Goal: Information Seeking & Learning: Learn about a topic

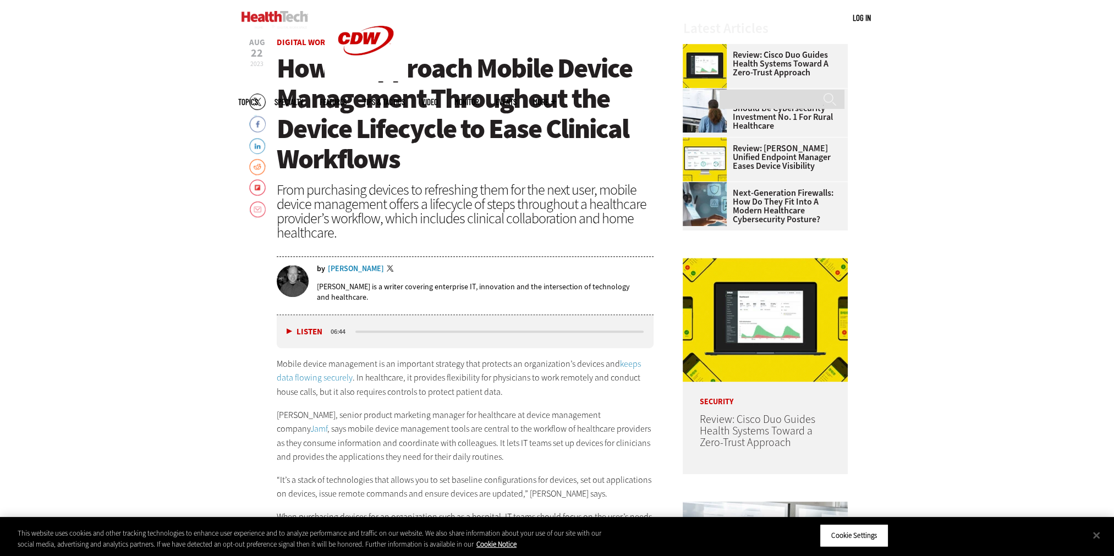
scroll to position [495, 0]
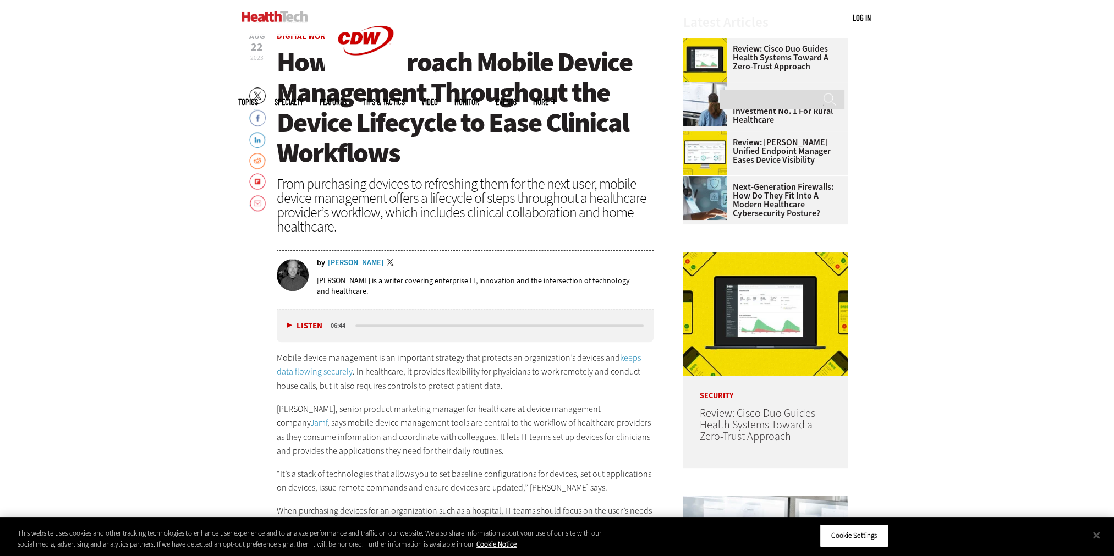
click at [299, 326] on button "Listen" at bounding box center [305, 326] width 36 height 8
click at [299, 326] on button "Pause" at bounding box center [304, 325] width 34 height 8
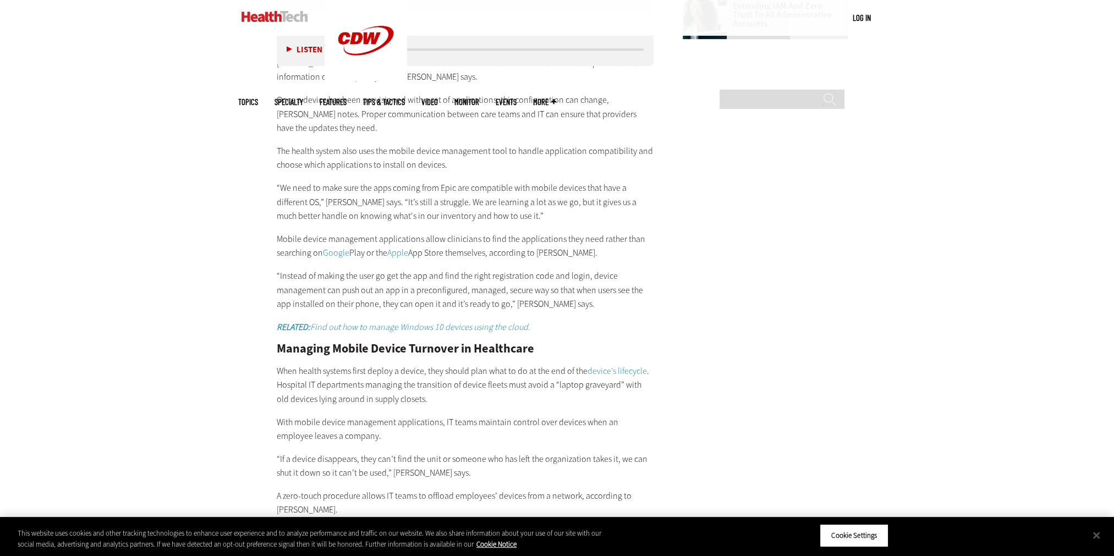
scroll to position [1871, 0]
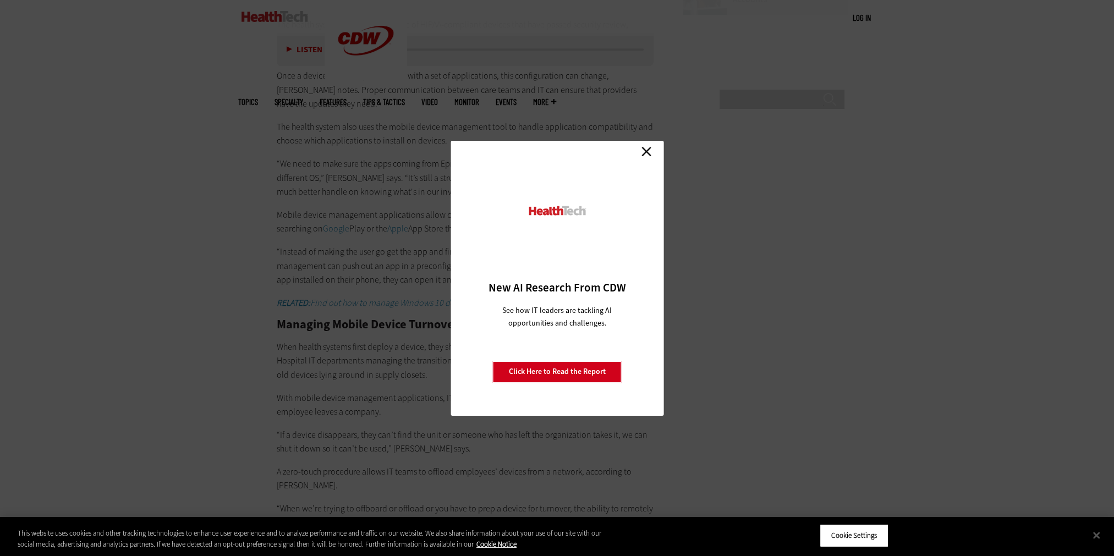
click at [644, 151] on link "Close" at bounding box center [646, 152] width 17 height 17
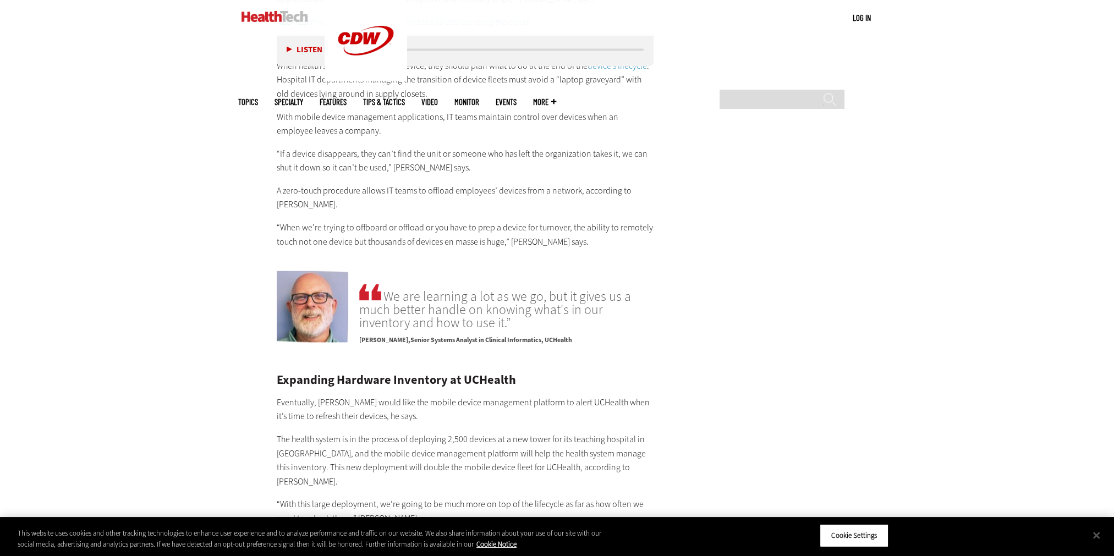
scroll to position [2146, 0]
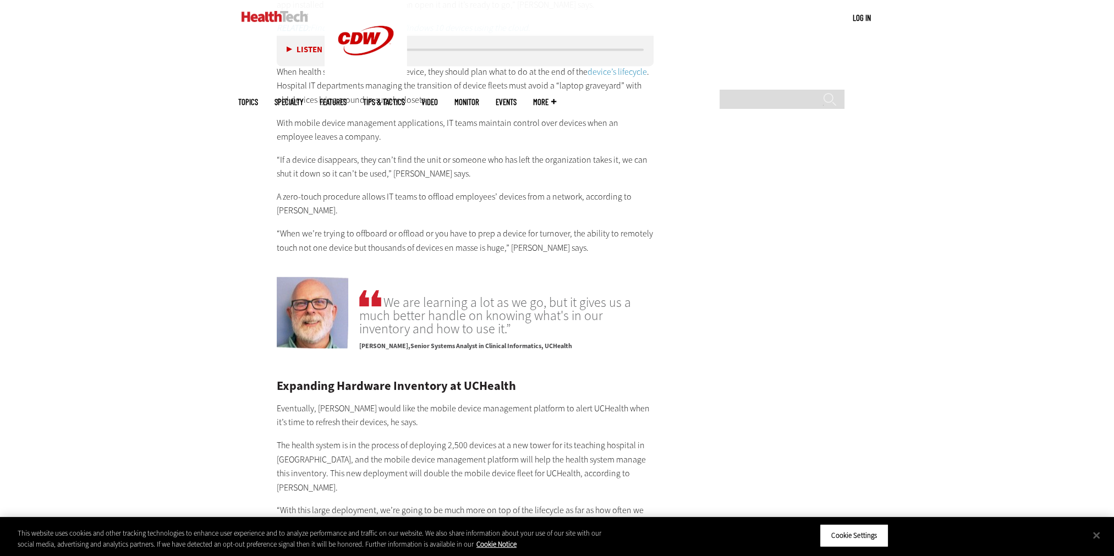
drag, startPoint x: 359, startPoint y: 320, endPoint x: 563, endPoint y: 307, distance: 204.5
click at [563, 336] on p "Ed Horowitz Senior Systems Analyst in Clinical Informatics, UCHealth" at bounding box center [506, 344] width 294 height 16
copy p "Ed Horowitz Senior Systems Analyst in Clinical Informatics, UCHealth"
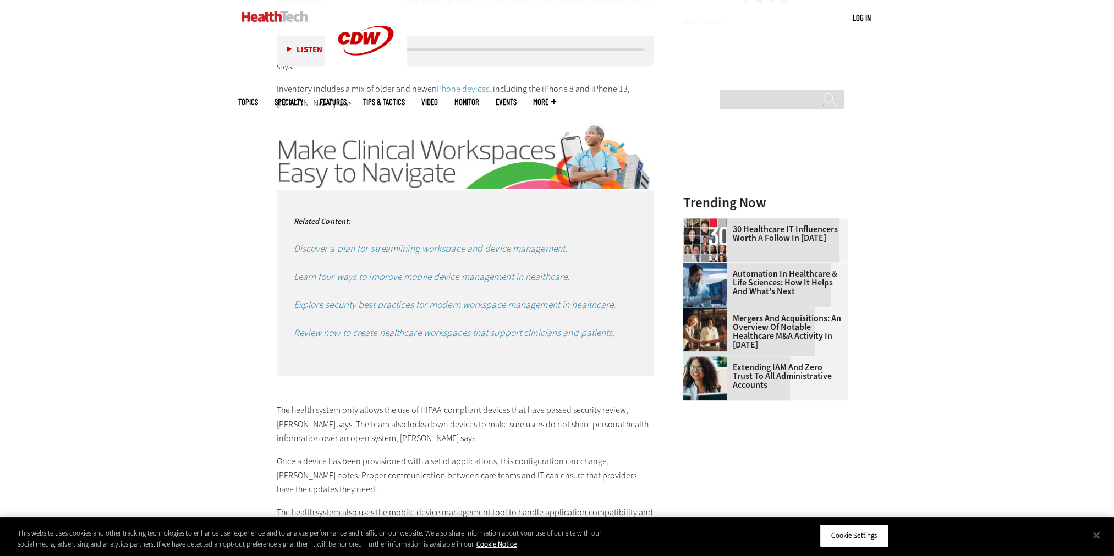
scroll to position [1485, 0]
click at [348, 242] on em "Discover a plan for streamlining workspace and device management." at bounding box center [431, 248] width 274 height 13
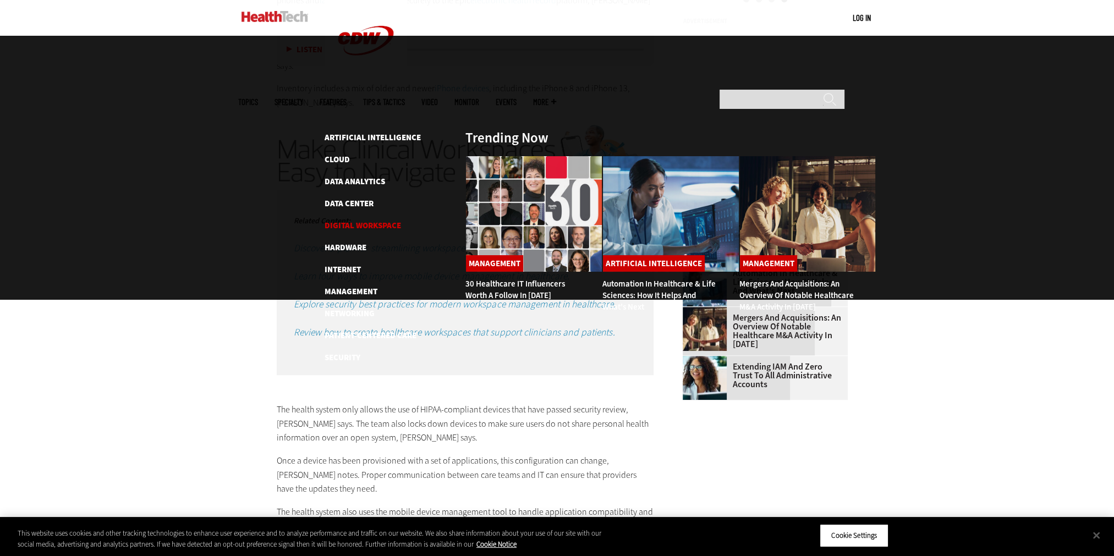
click at [356, 220] on link "Digital Workspace" at bounding box center [363, 225] width 76 height 11
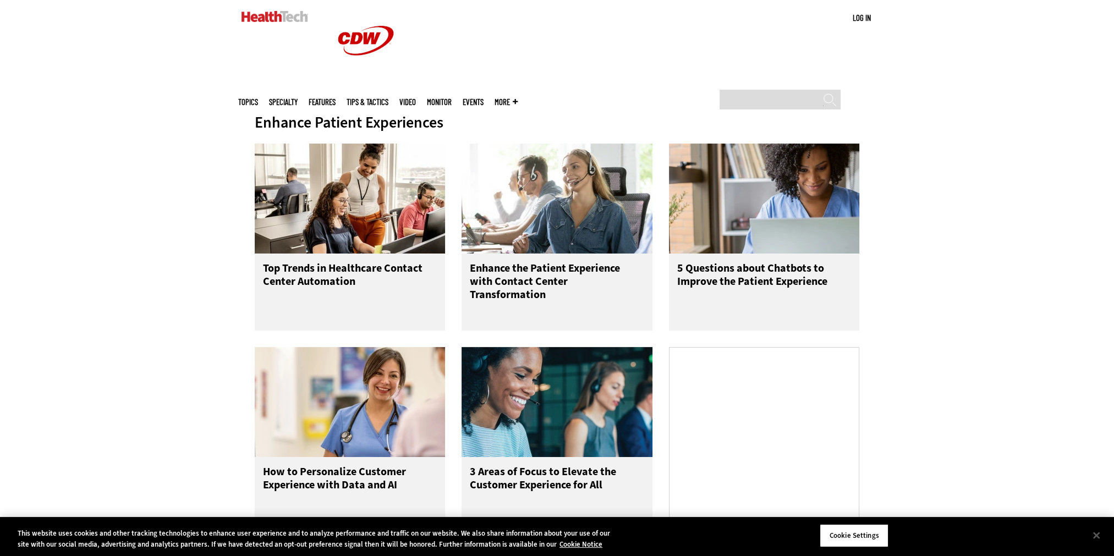
scroll to position [495, 0]
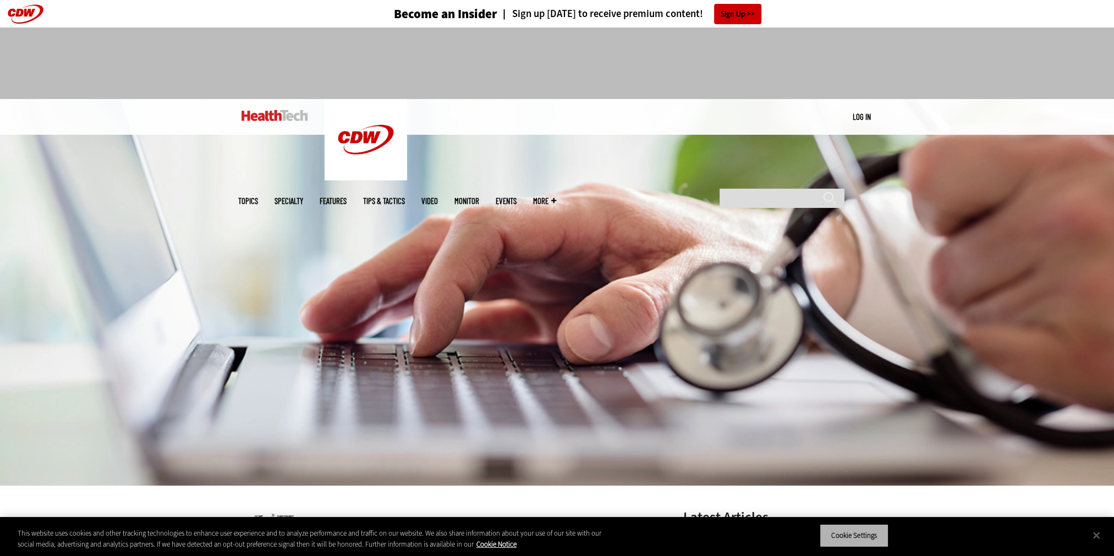
click at [873, 538] on button "Cookie Settings" at bounding box center [854, 535] width 69 height 23
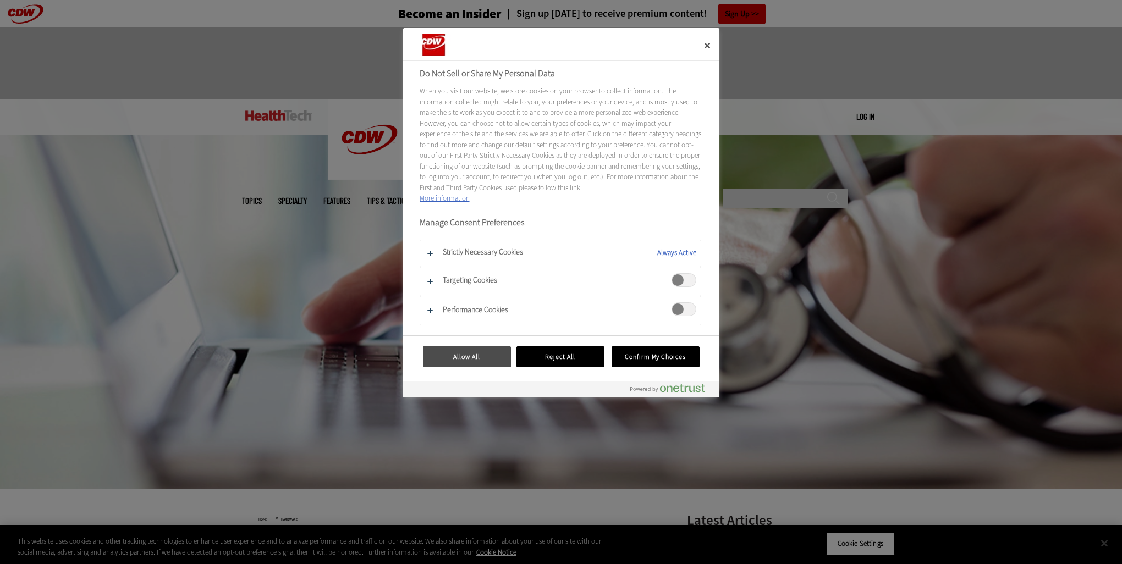
click at [456, 361] on button "Allow All" at bounding box center [467, 357] width 88 height 21
